Goal: Transaction & Acquisition: Purchase product/service

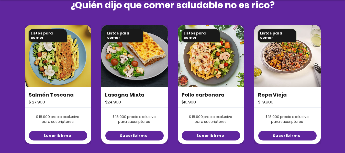
scroll to position [358, 0]
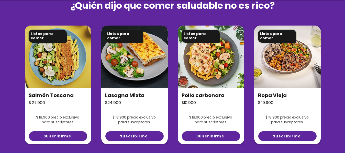
click at [278, 74] on img at bounding box center [287, 57] width 67 height 62
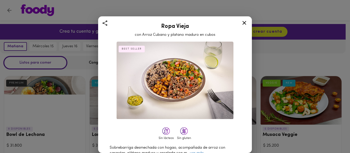
scroll to position [26, 0]
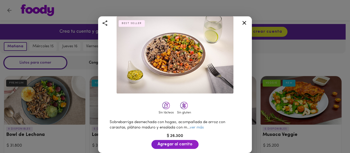
click at [242, 24] on icon at bounding box center [244, 23] width 4 height 4
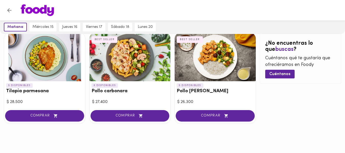
scroll to position [330, 0]
